Goal: Task Accomplishment & Management: Manage account settings

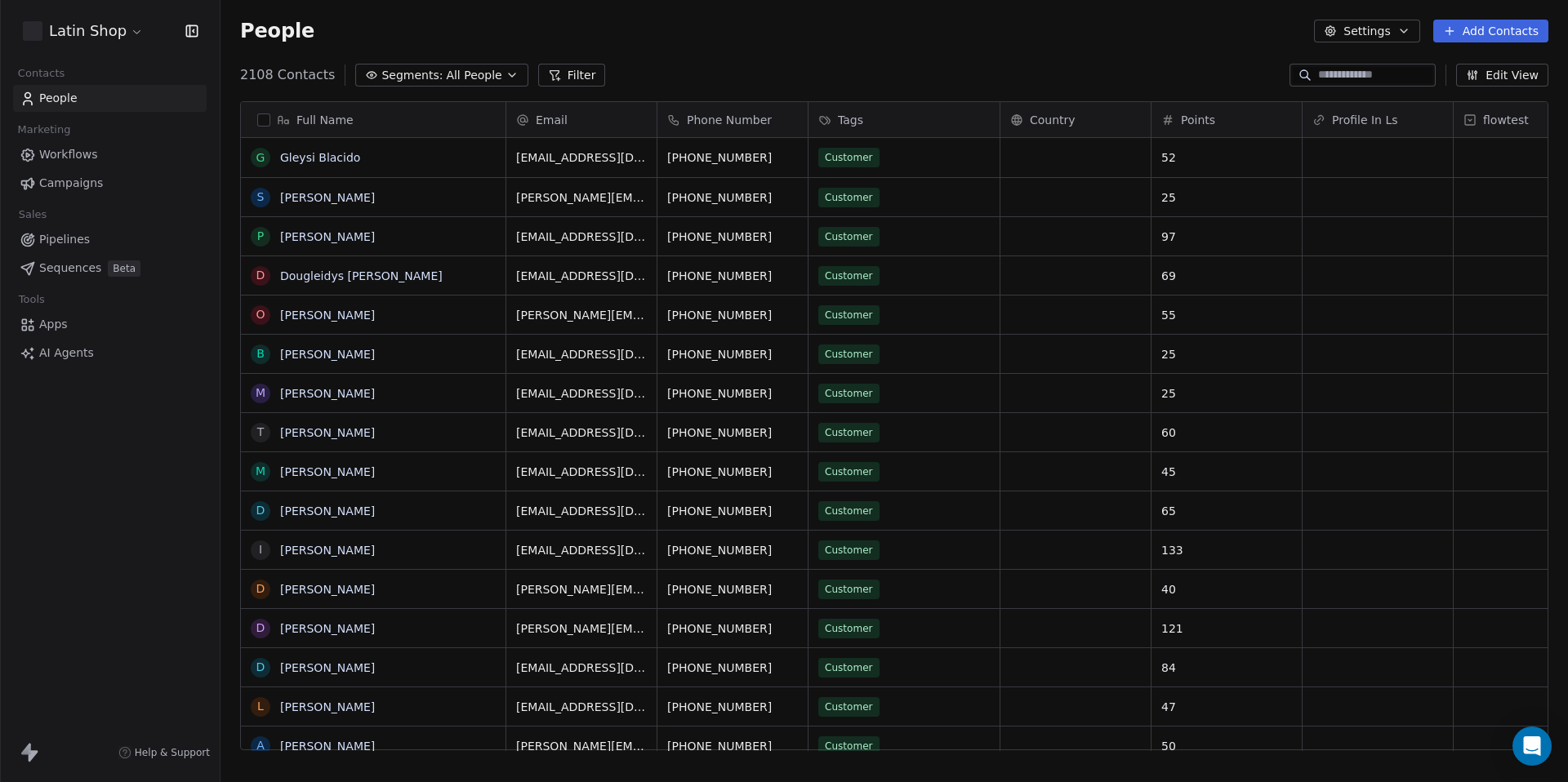
scroll to position [688, 1347]
click at [1323, 77] on input at bounding box center [1375, 75] width 115 height 16
paste input "**********"
type input "**********"
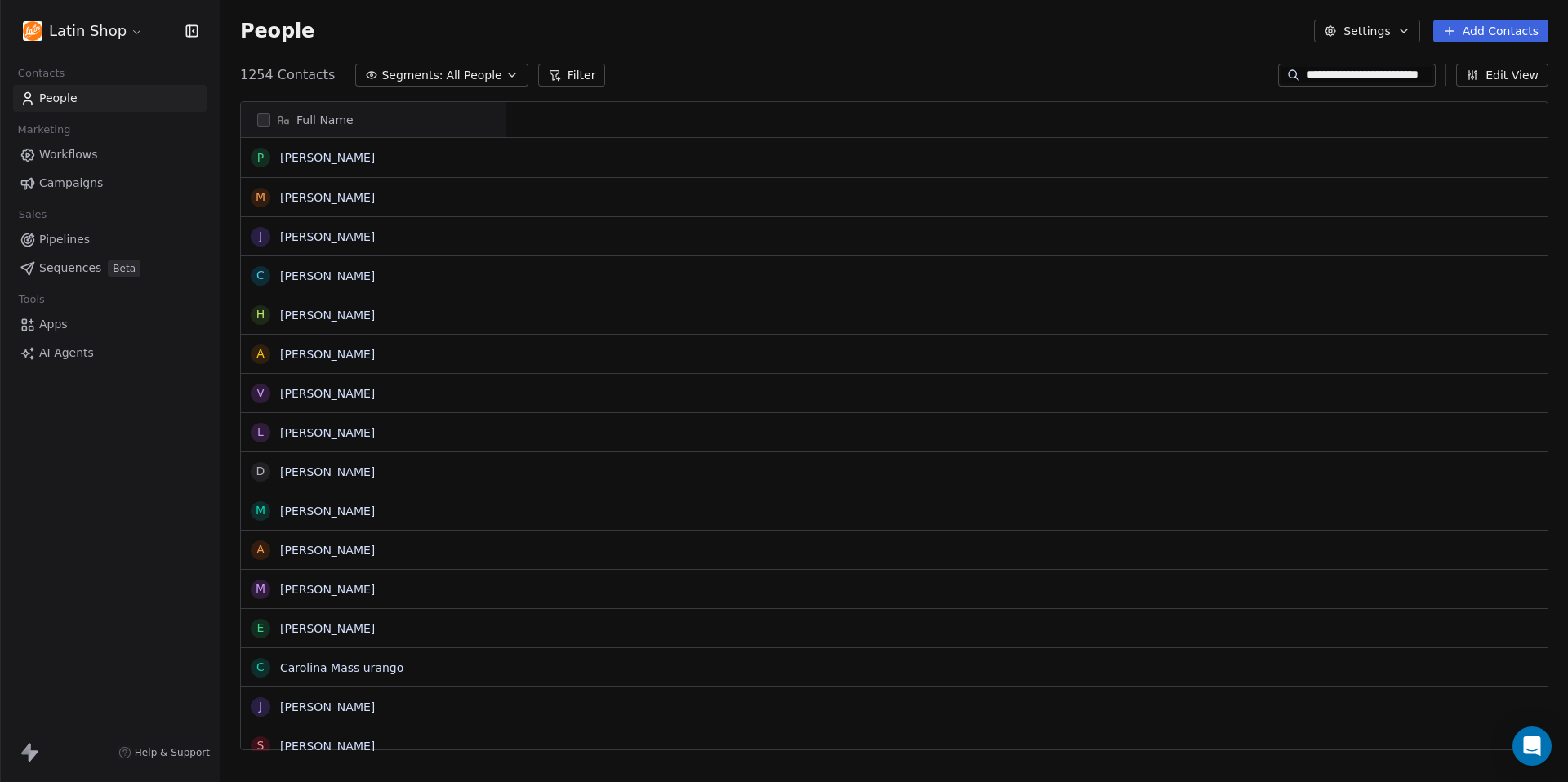
scroll to position [688, 1347]
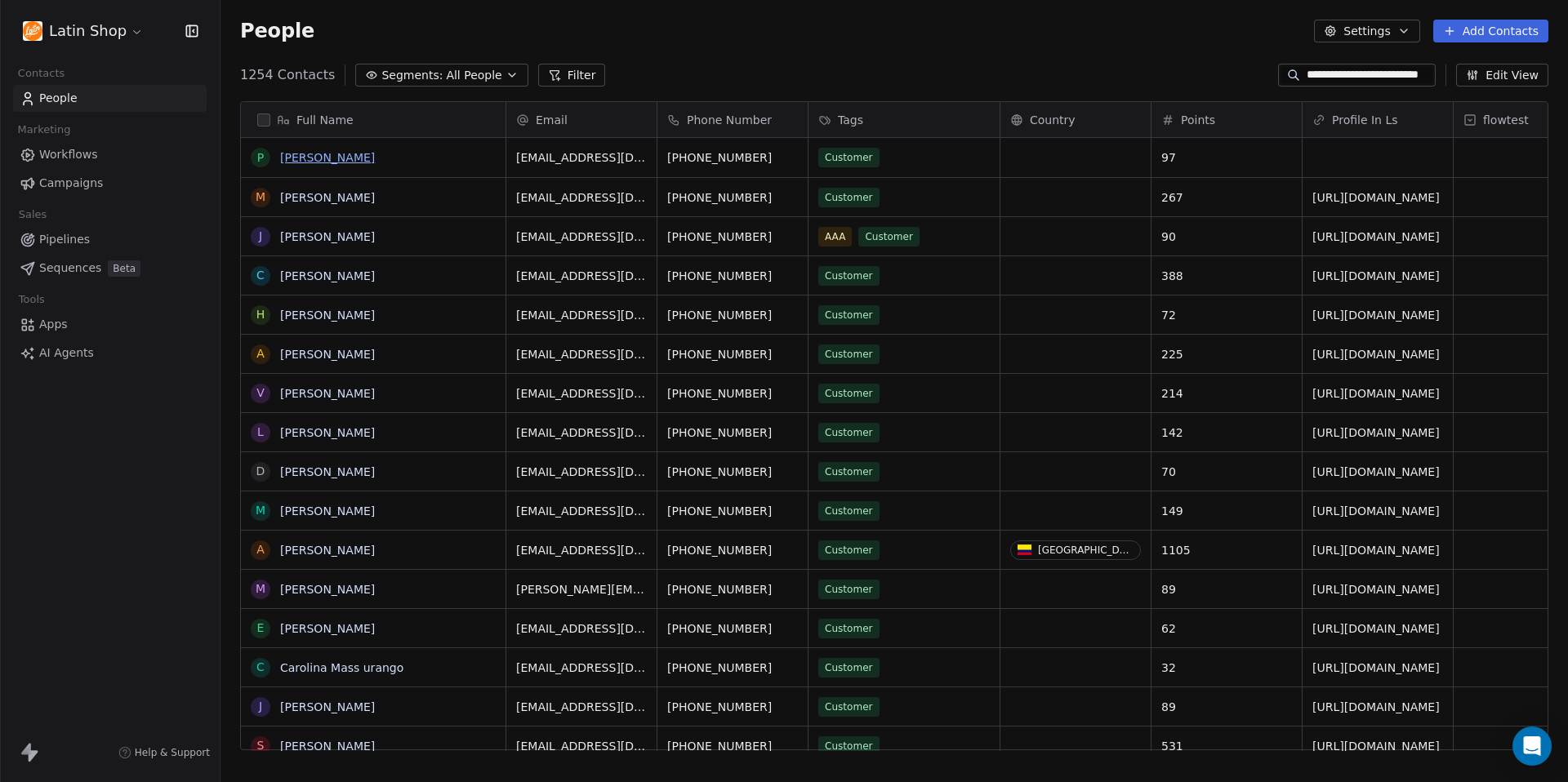
click at [300, 156] on link "[PERSON_NAME]" at bounding box center [328, 157] width 95 height 13
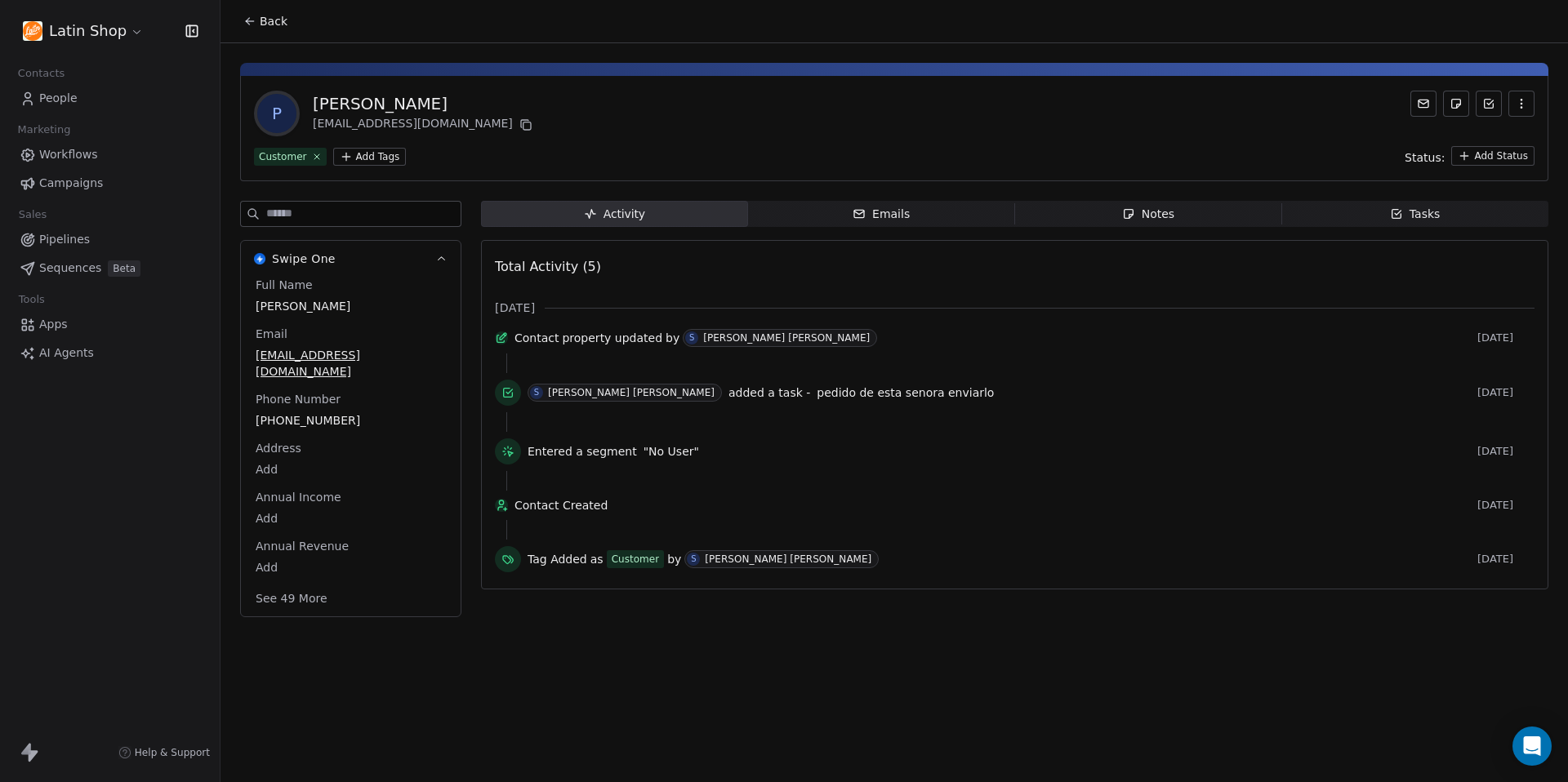
click at [1183, 212] on span "Notes Notes" at bounding box center [1149, 214] width 267 height 26
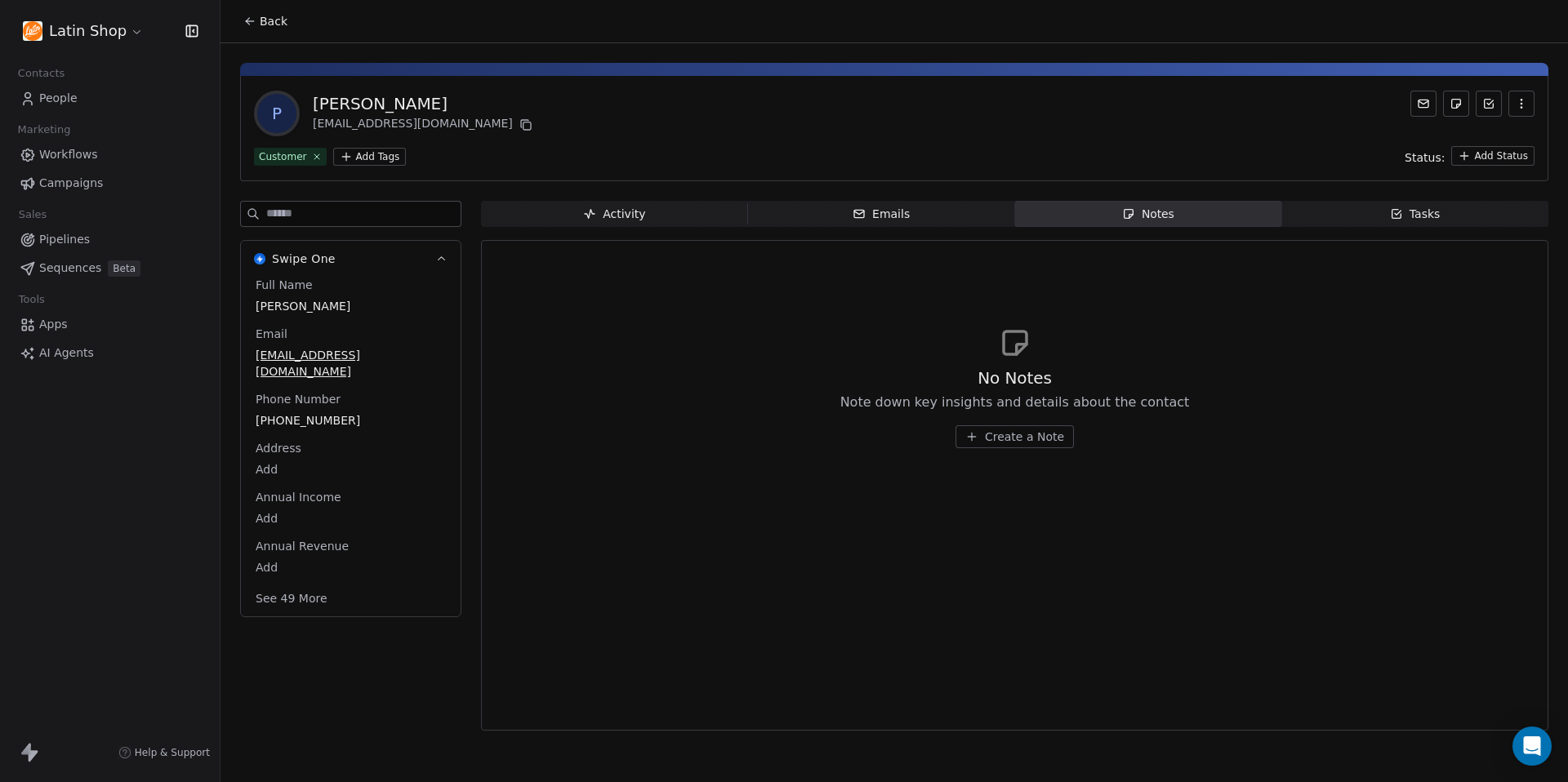
click at [1019, 442] on span "Create a Note" at bounding box center [1024, 436] width 79 height 16
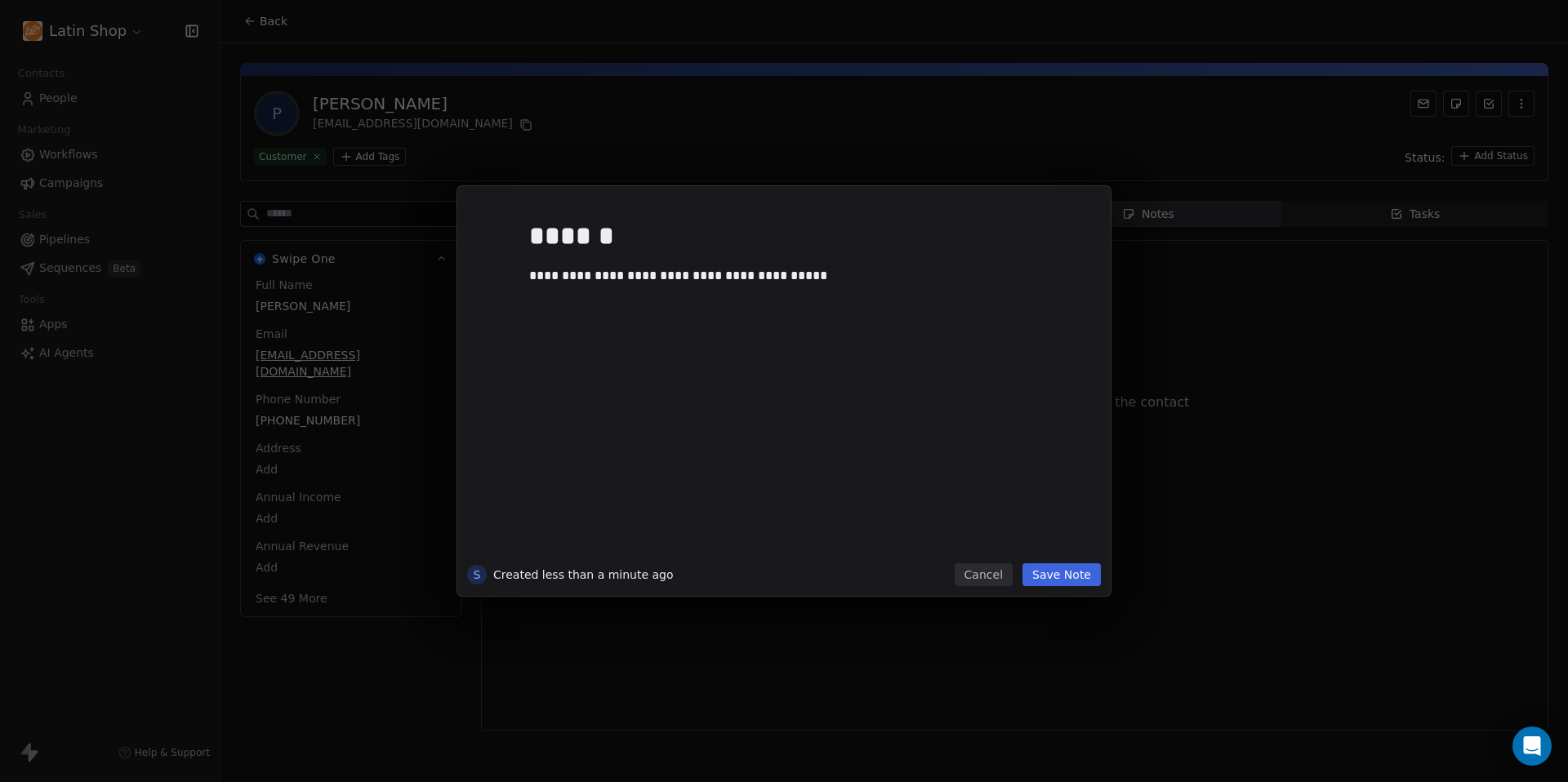
click at [1062, 573] on button "Save Note" at bounding box center [1061, 574] width 78 height 23
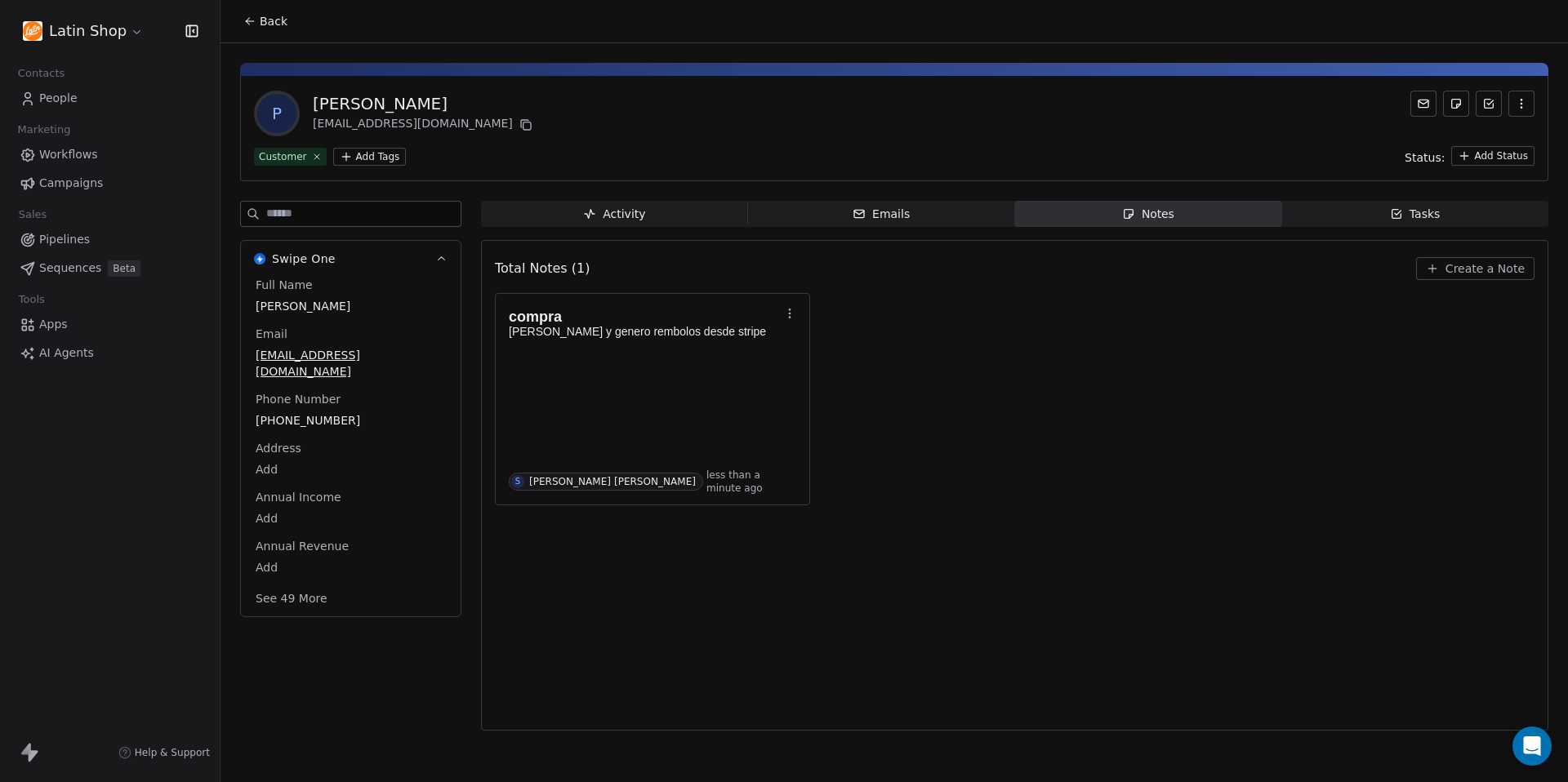
click at [272, 23] on span "Back" at bounding box center [273, 20] width 28 height 16
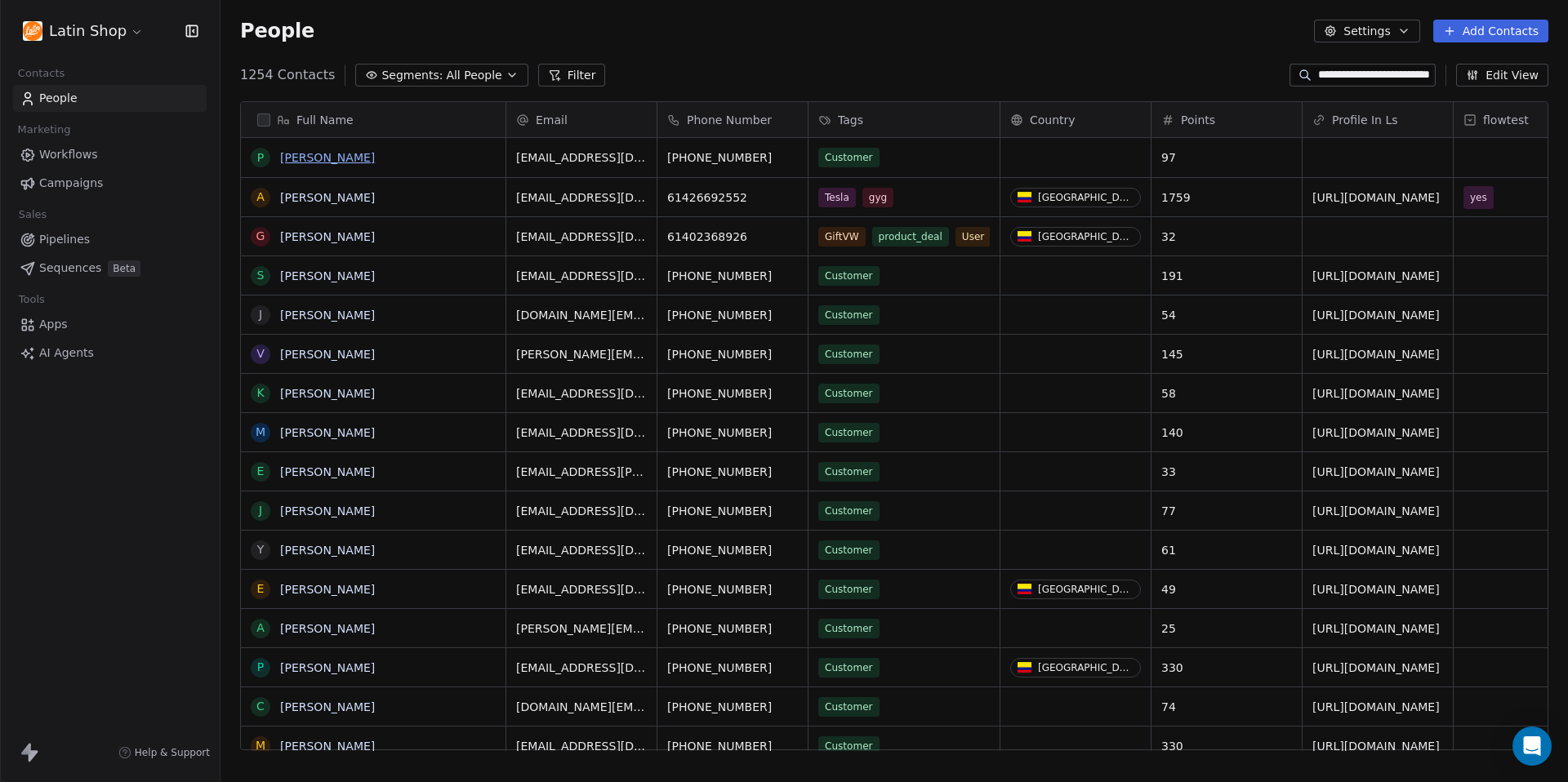
click at [294, 159] on link "[PERSON_NAME]" at bounding box center [328, 157] width 95 height 13
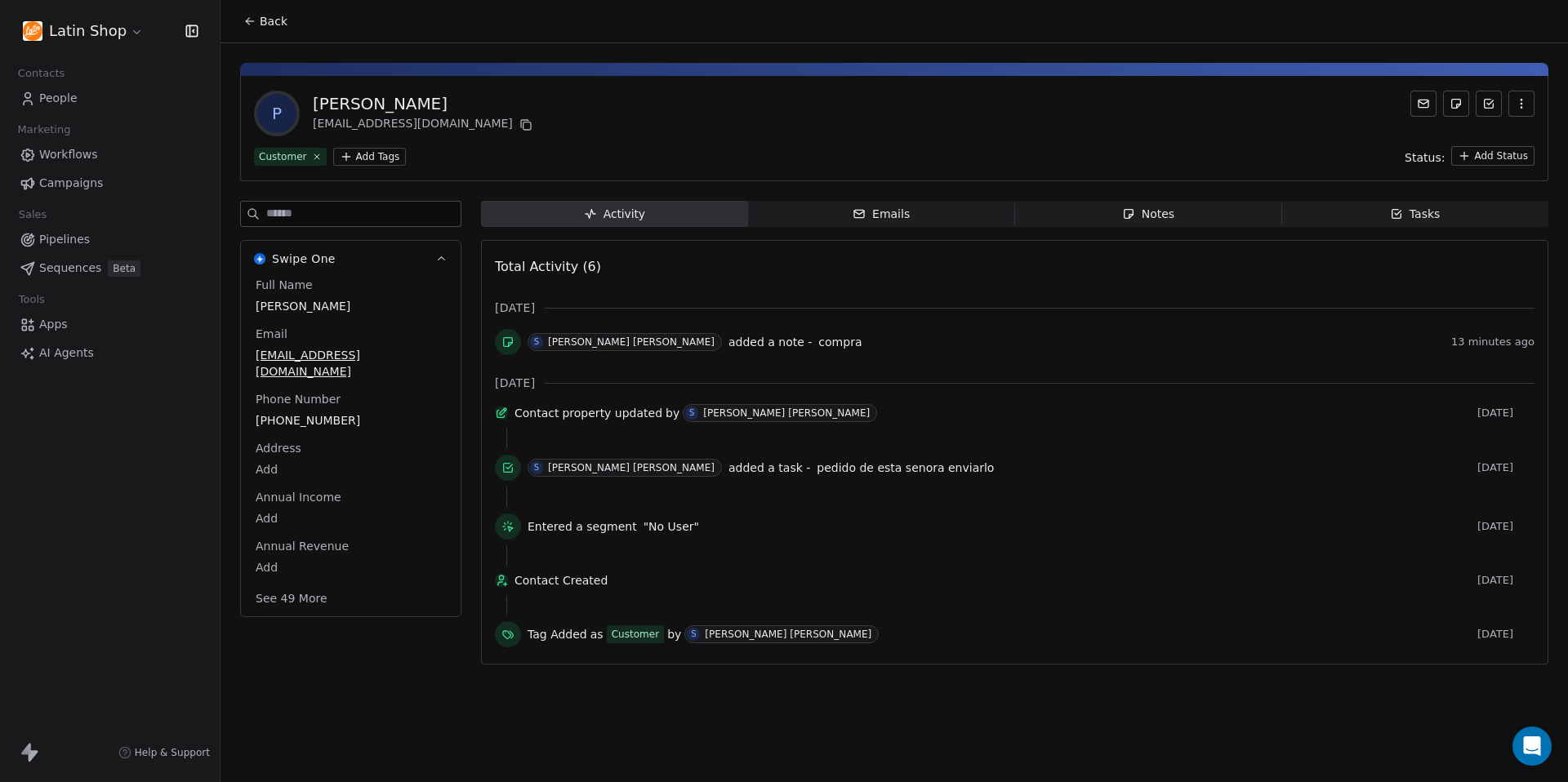
click at [277, 24] on span "Back" at bounding box center [273, 20] width 28 height 16
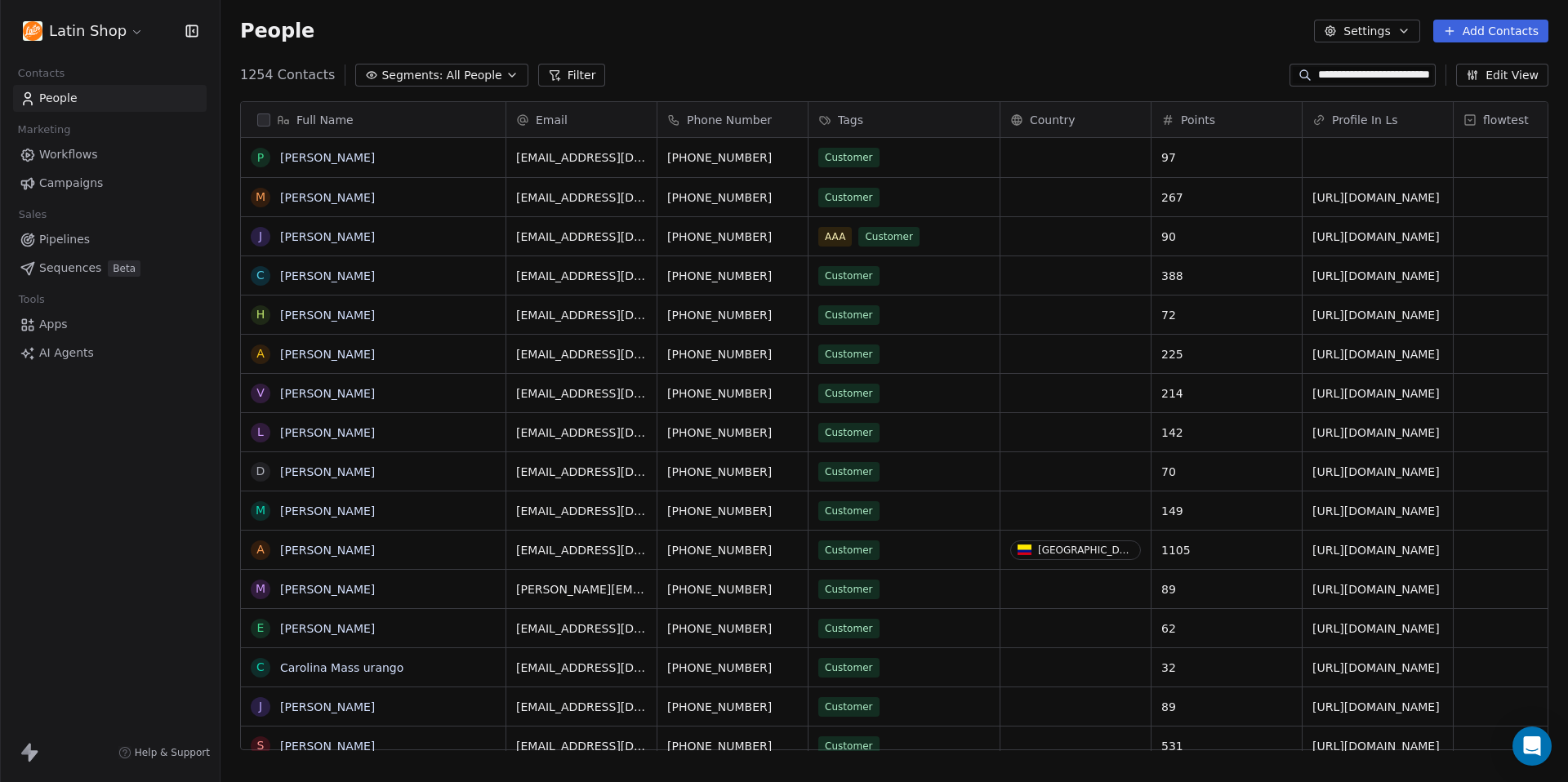
scroll to position [688, 1347]
